Goal: Contribute content

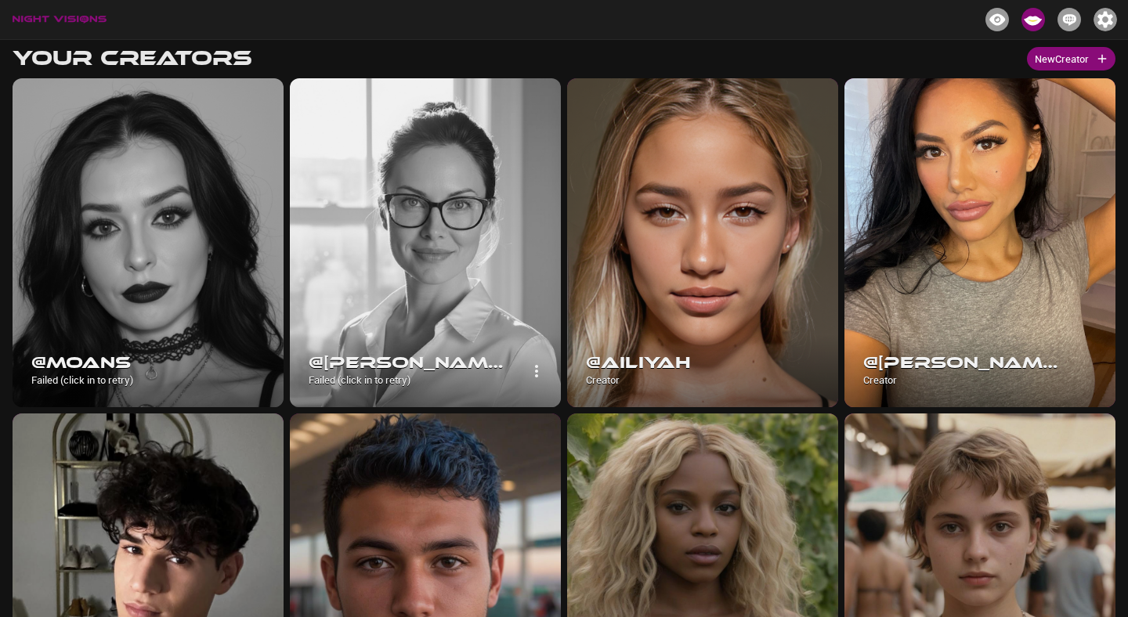
click at [439, 254] on div at bounding box center [425, 242] width 271 height 329
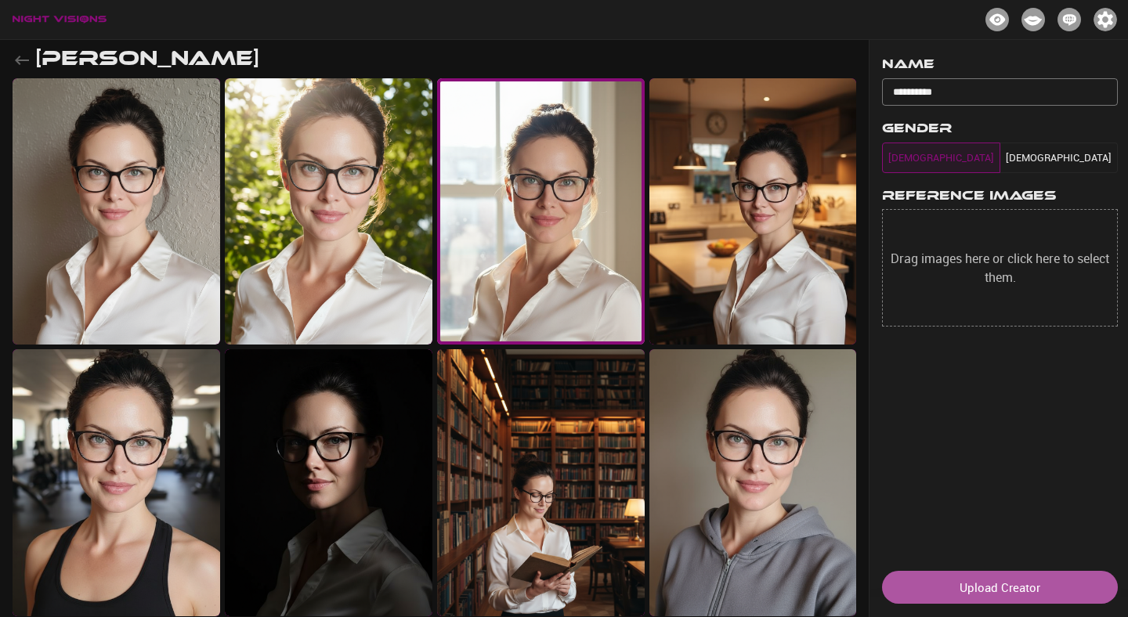
click at [956, 587] on button "Upload Creator" at bounding box center [1000, 587] width 236 height 33
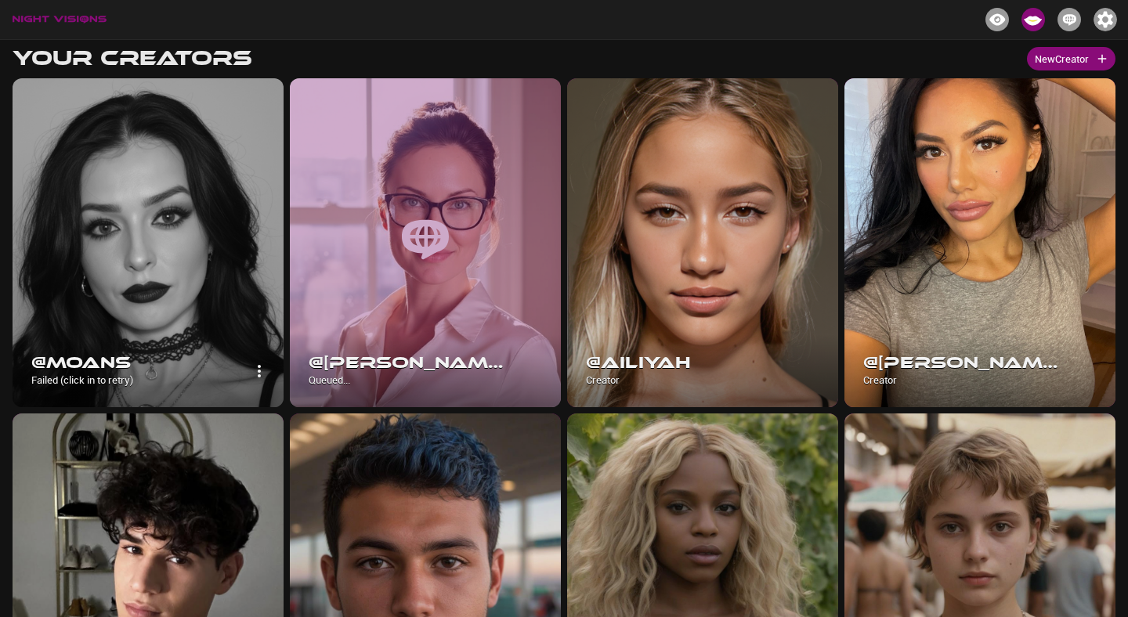
click at [140, 320] on div at bounding box center [148, 242] width 271 height 329
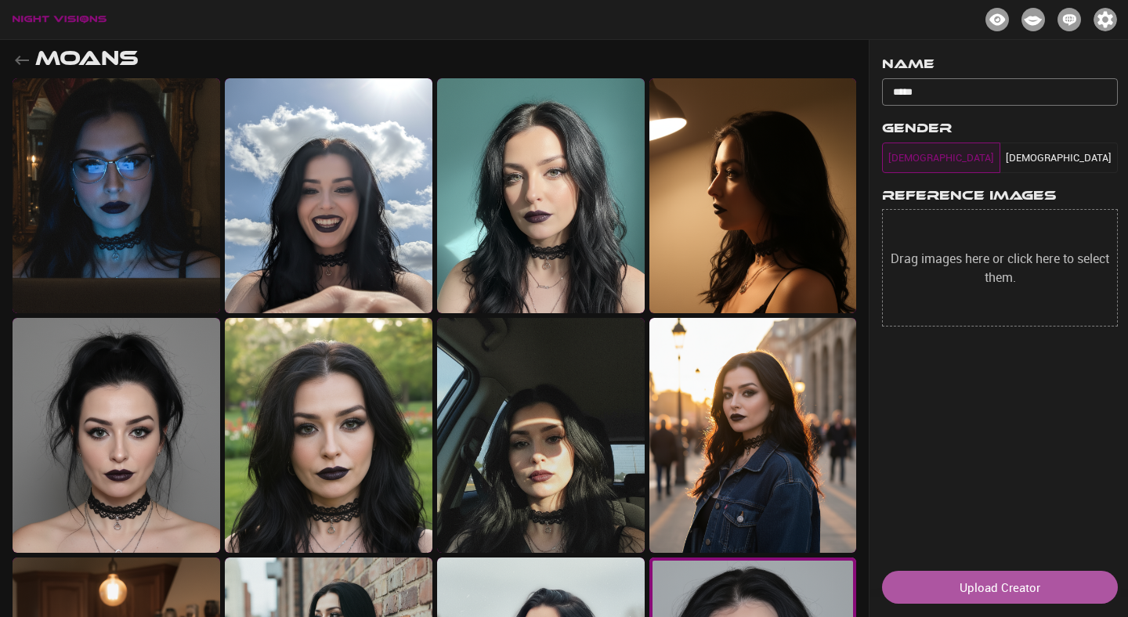
click at [988, 577] on button "Upload Creator" at bounding box center [1000, 587] width 236 height 33
